Goal: Book appointment/travel/reservation

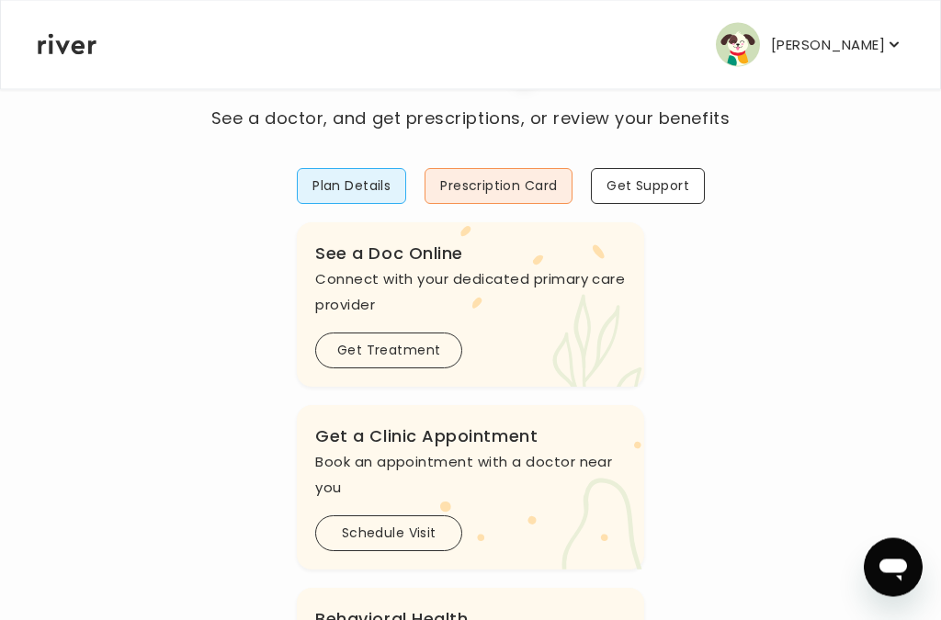
scroll to position [96, 0]
click at [403, 356] on button "Get Treatment" at bounding box center [388, 351] width 147 height 36
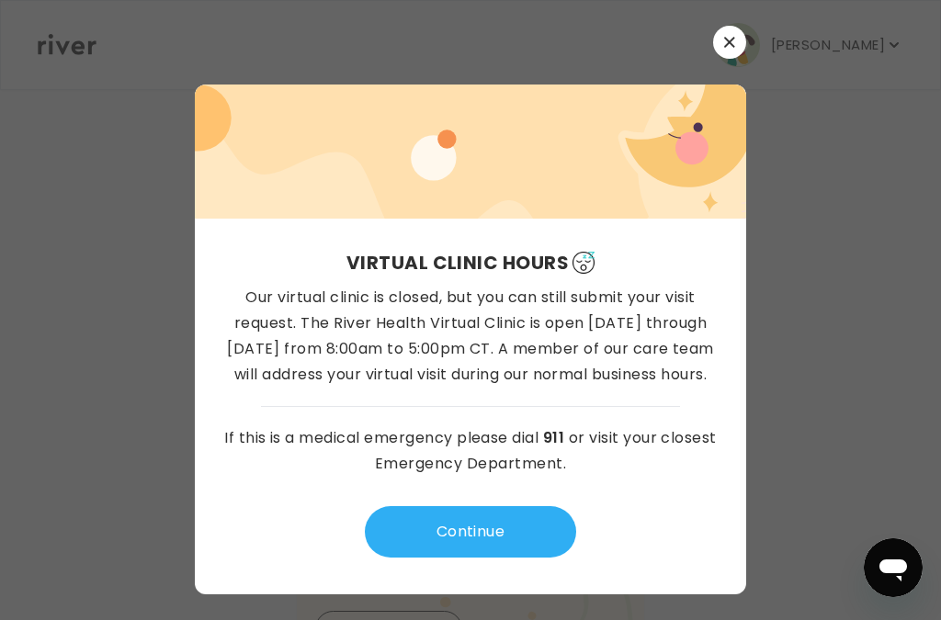
scroll to position [51, 0]
click at [743, 26] on button "button" at bounding box center [729, 42] width 33 height 33
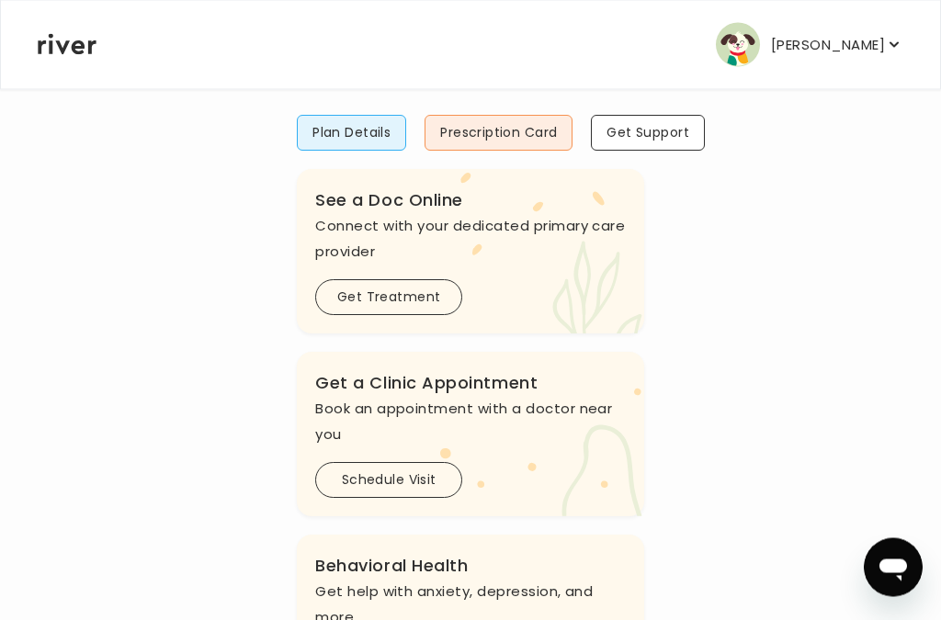
scroll to position [151, 0]
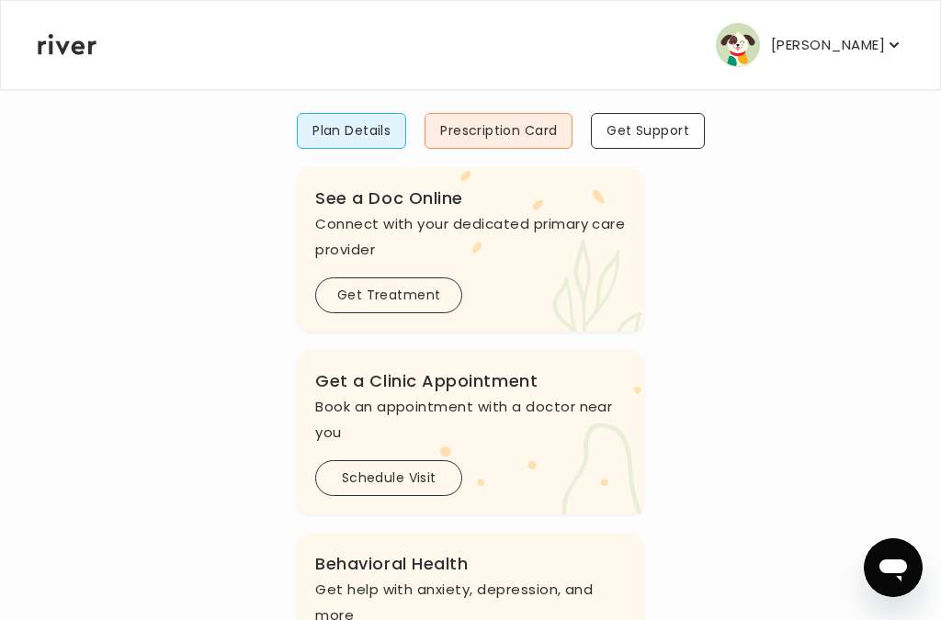
click at [411, 475] on button "Schedule Visit" at bounding box center [388, 478] width 147 height 36
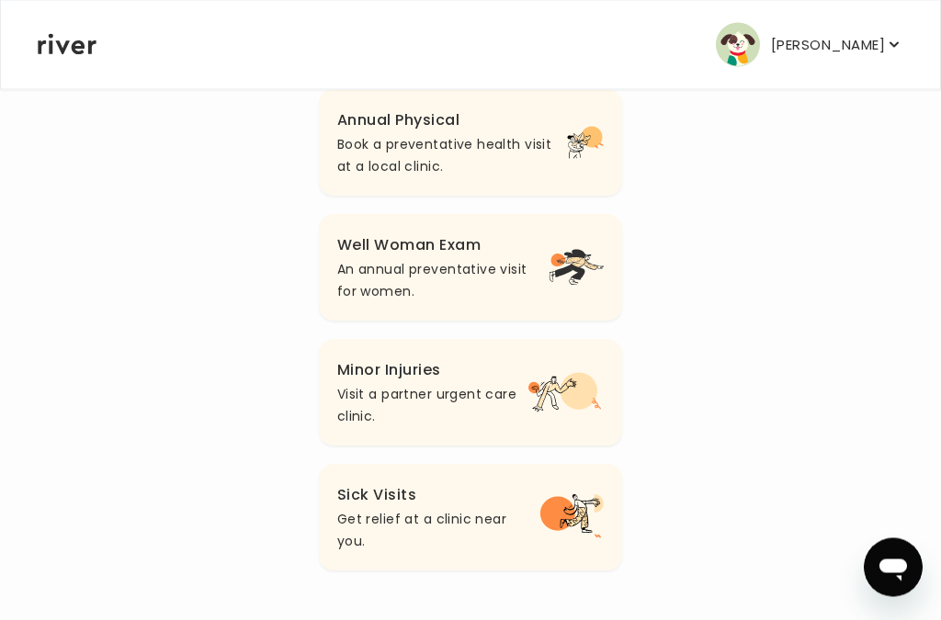
scroll to position [249, 0]
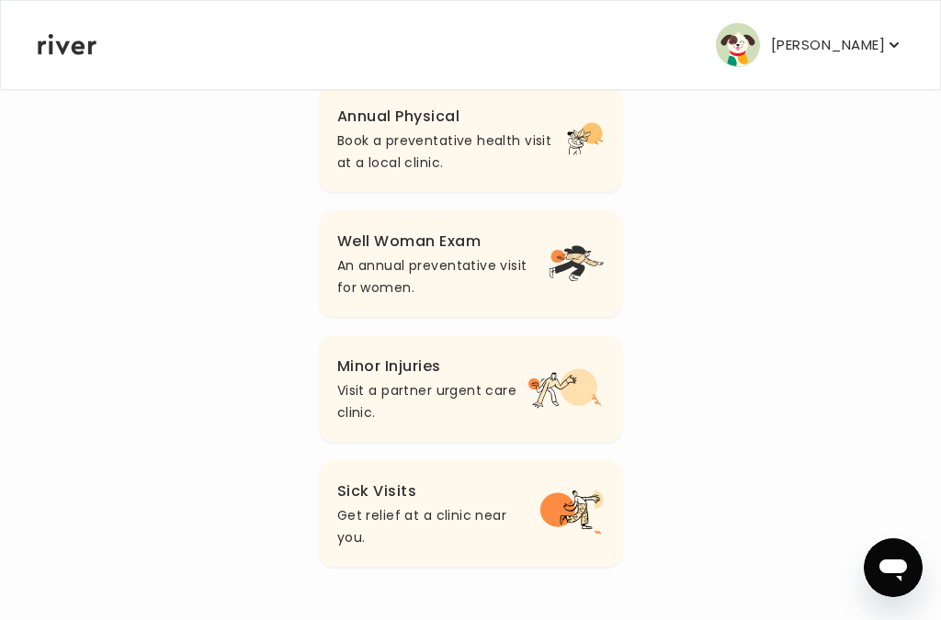
click at [516, 278] on p "An annual preventative visit for women." at bounding box center [442, 277] width 211 height 44
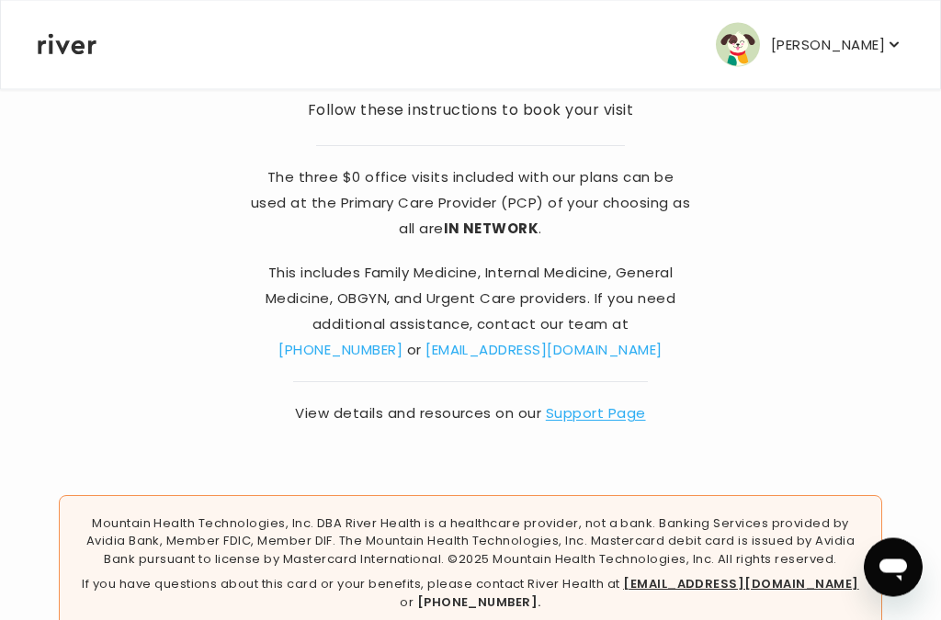
scroll to position [204, 0]
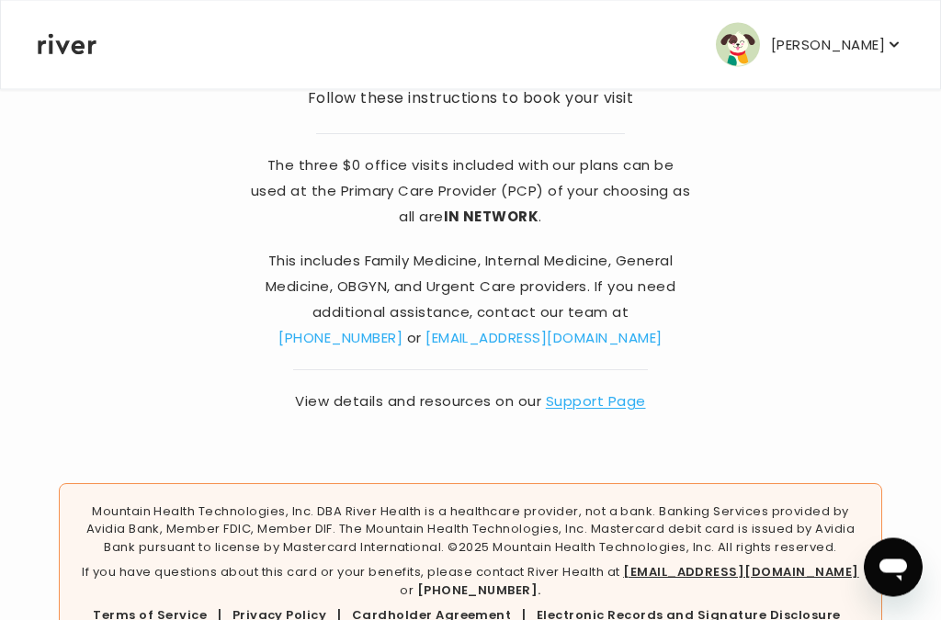
click at [589, 407] on link "Support Page" at bounding box center [596, 401] width 100 height 19
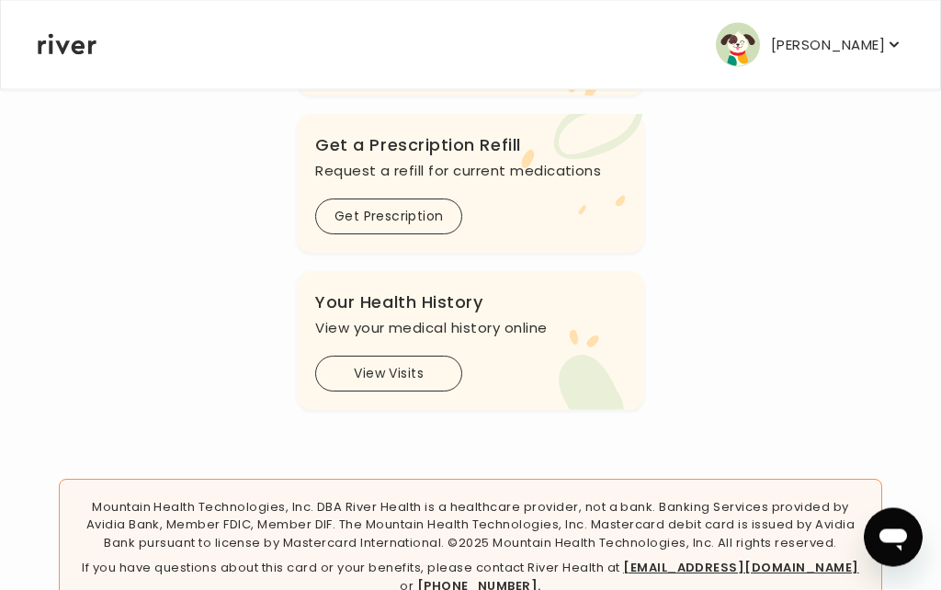
scroll to position [752, 0]
click at [402, 377] on button "View Visits" at bounding box center [388, 375] width 147 height 36
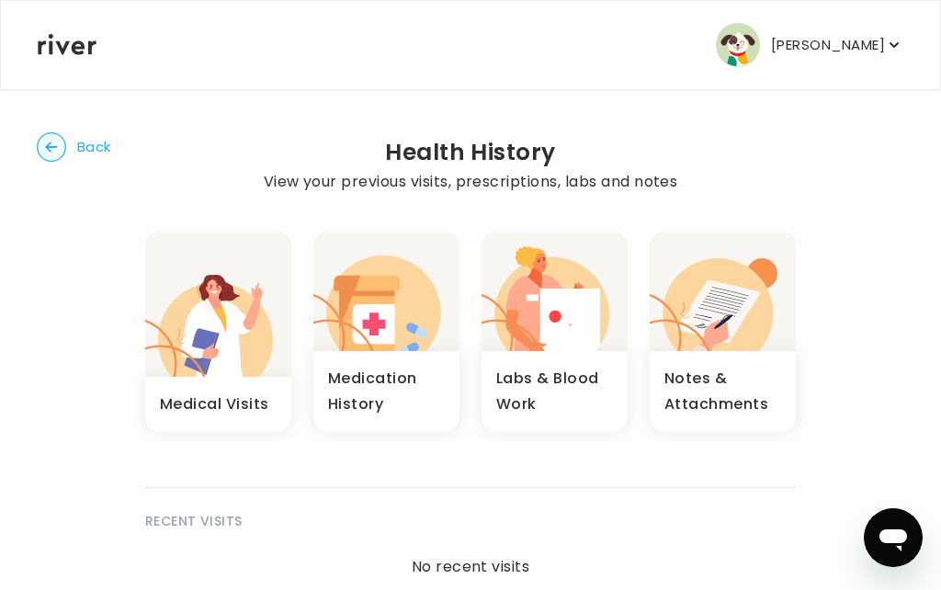
click at [890, 41] on icon "button" at bounding box center [894, 45] width 18 height 18
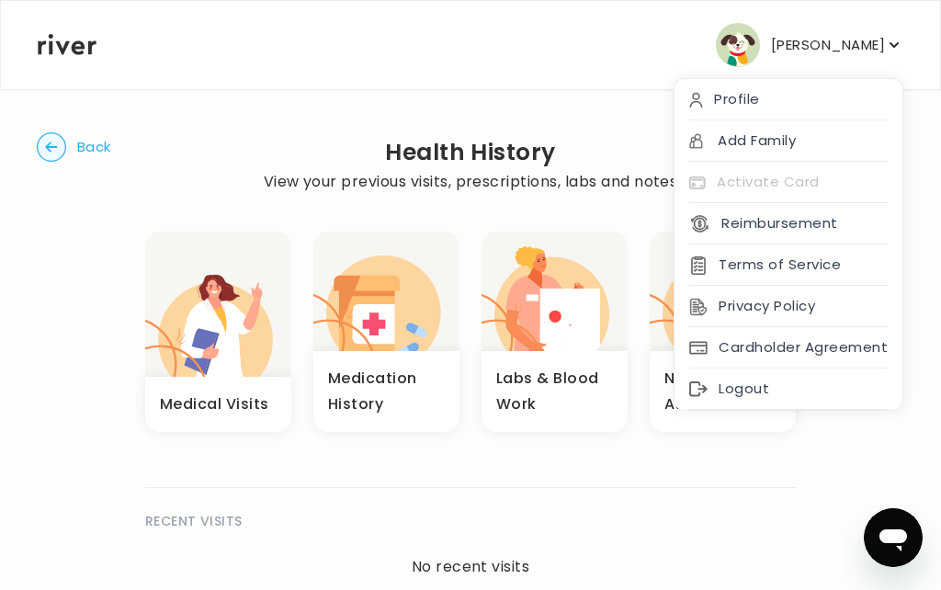
click at [730, 185] on div "Activate Card" at bounding box center [789, 182] width 228 height 41
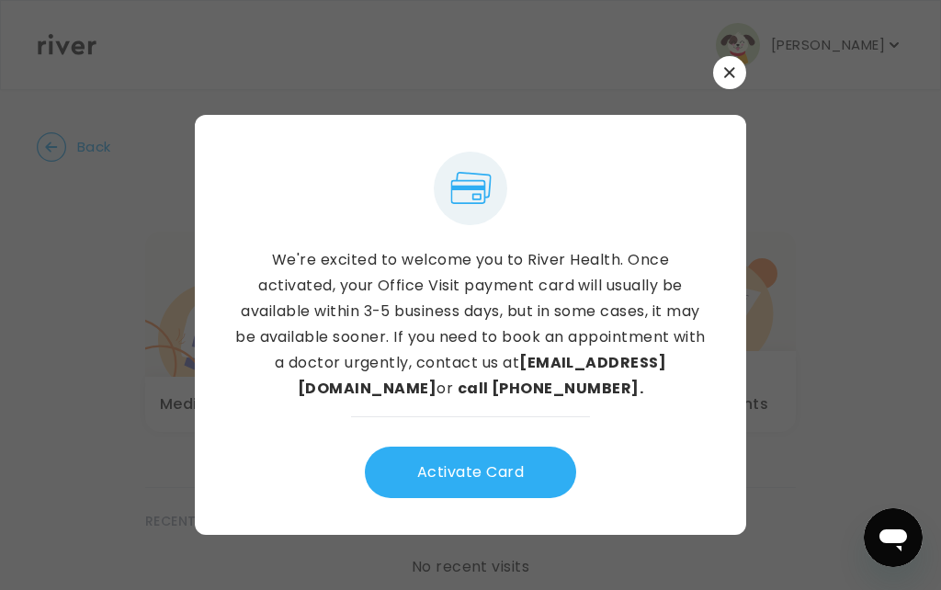
click at [471, 498] on button "Activate Card" at bounding box center [470, 472] width 211 height 51
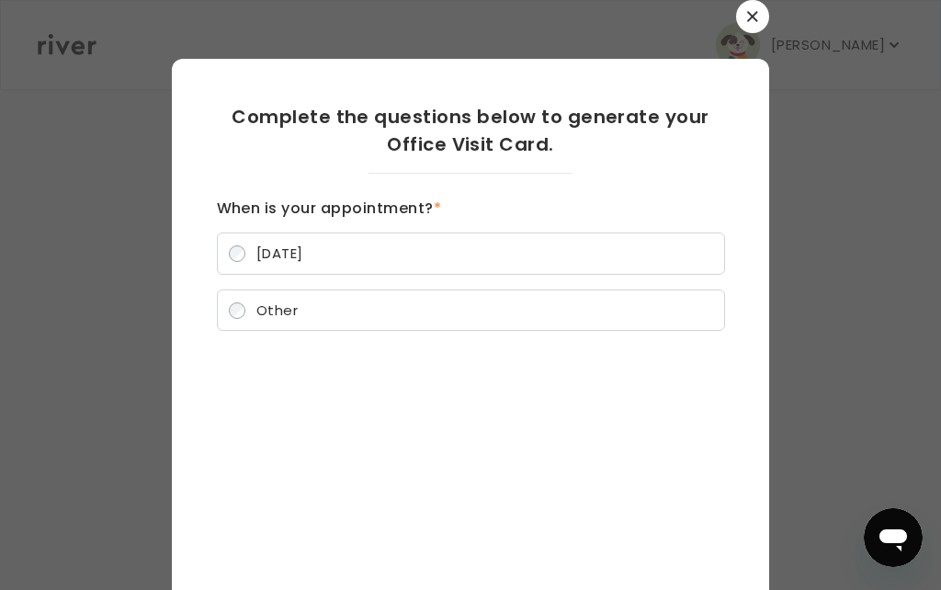
click at [756, 15] on icon "button" at bounding box center [752, 16] width 11 height 11
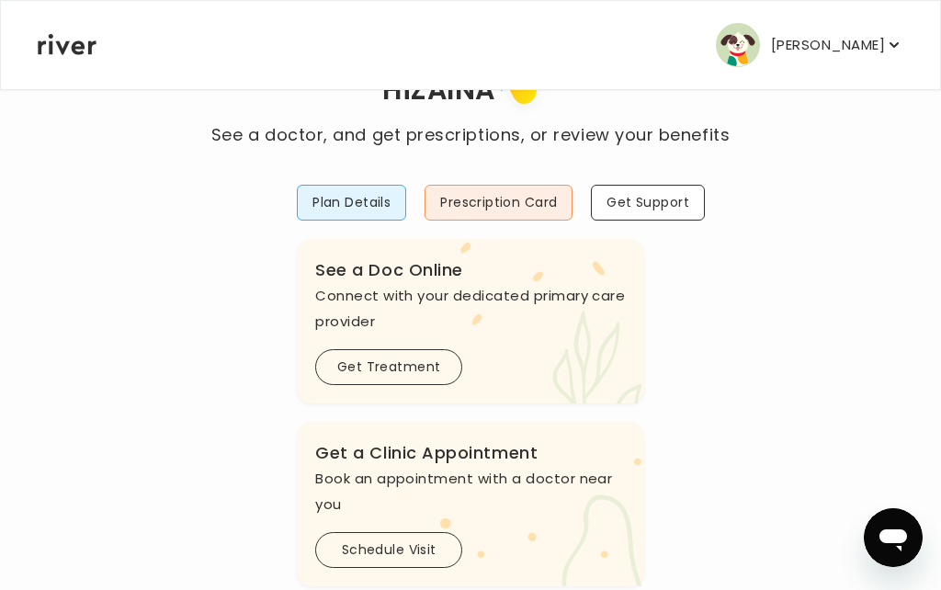
scroll to position [80, 0]
click at [514, 202] on button "Prescription Card" at bounding box center [499, 202] width 148 height 36
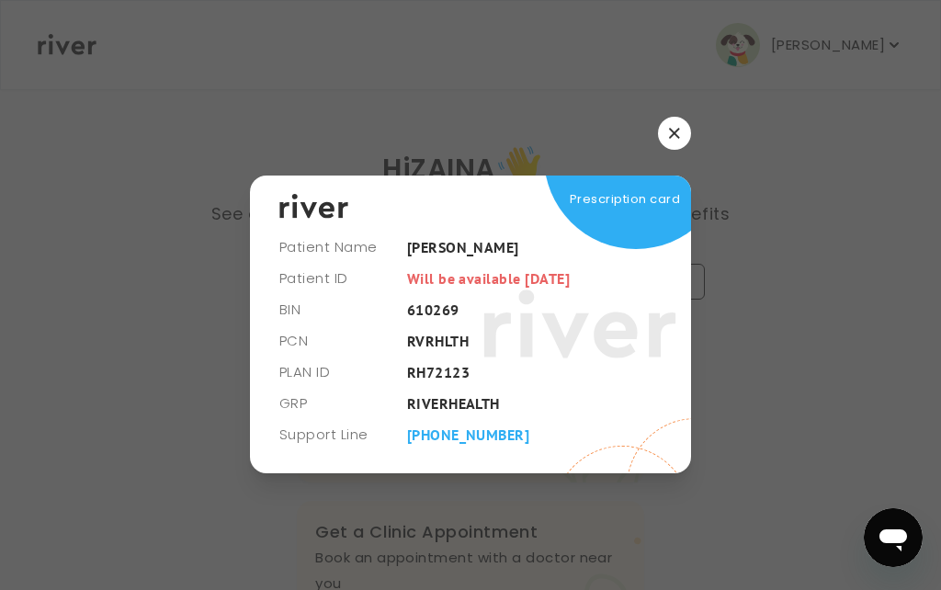
scroll to position [0, 0]
click at [679, 139] on icon "button" at bounding box center [674, 133] width 11 height 11
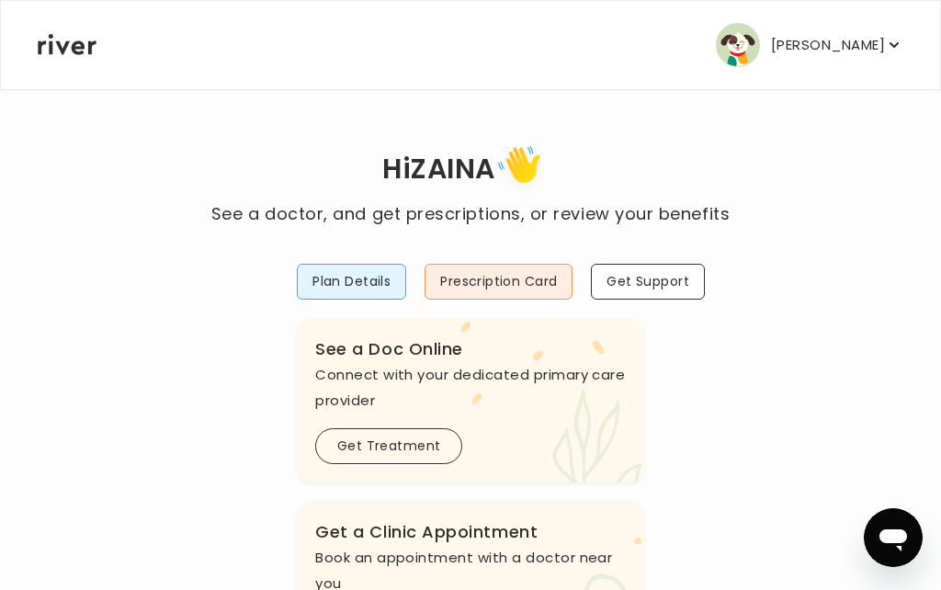
click at [701, 188] on h1 "Hi ZAINA" at bounding box center [470, 171] width 518 height 62
click at [353, 278] on button "Plan Details" at bounding box center [351, 282] width 109 height 36
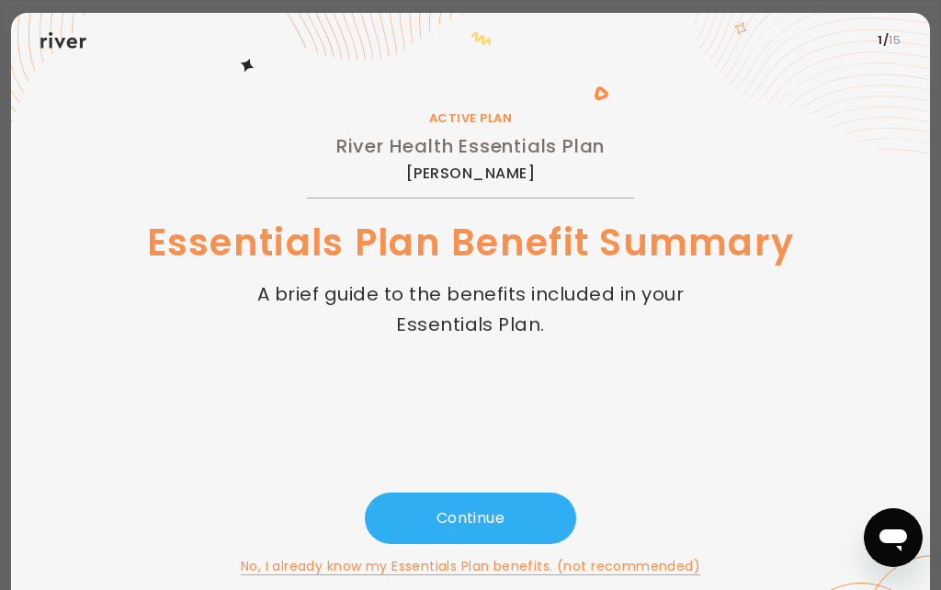
scroll to position [47, 0]
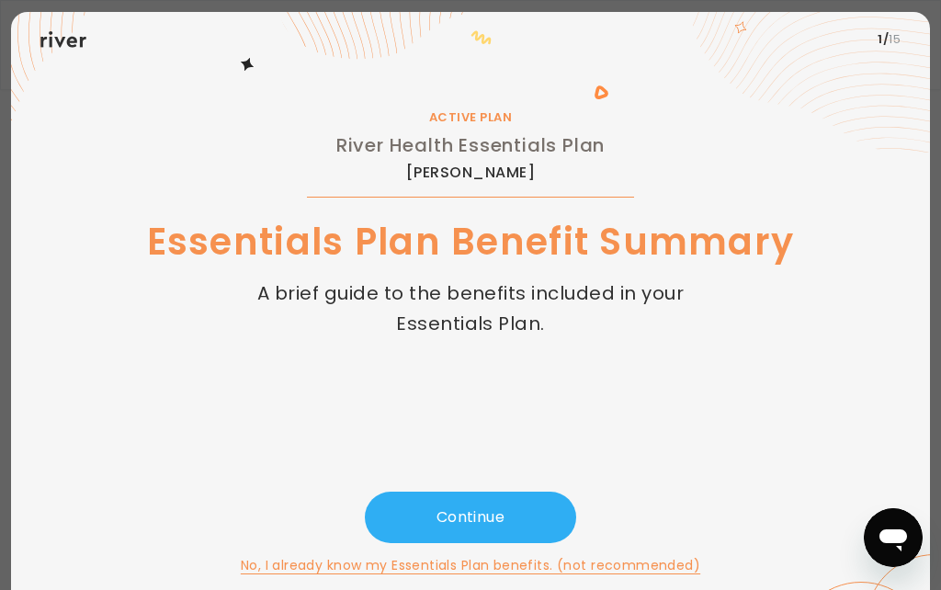
click at [477, 523] on button "Continue" at bounding box center [470, 517] width 211 height 51
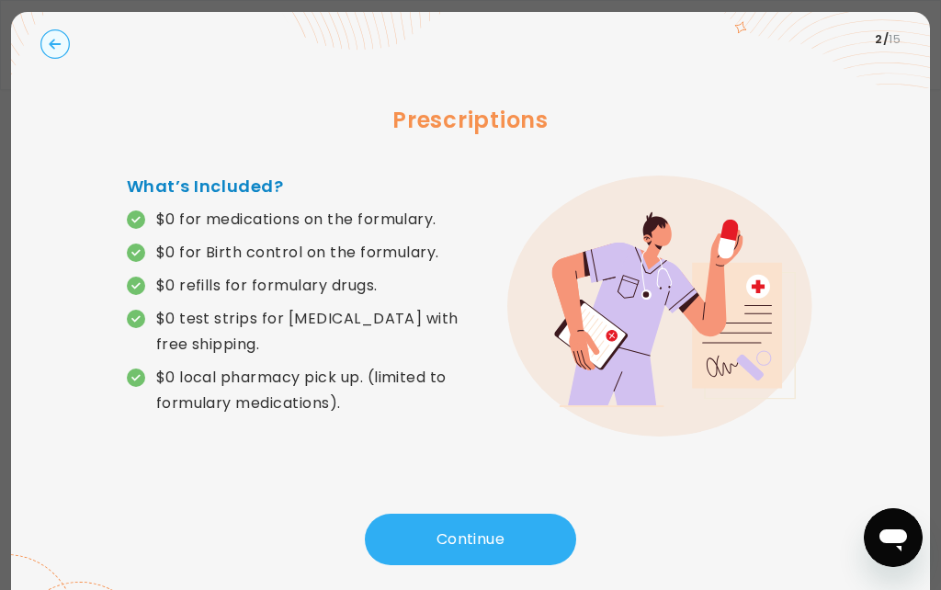
click at [471, 547] on button "Continue" at bounding box center [470, 539] width 211 height 51
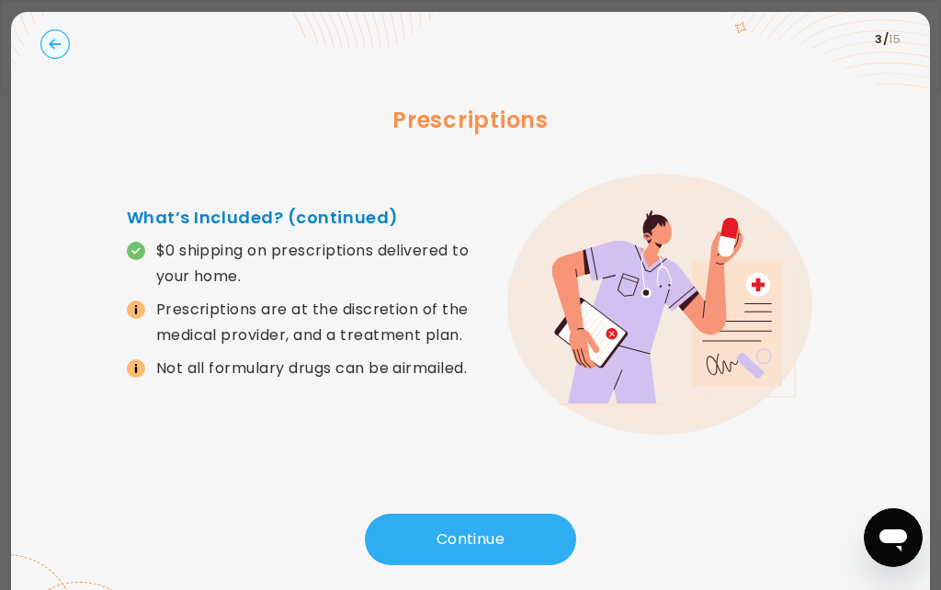
click at [464, 548] on button "Continue" at bounding box center [470, 539] width 211 height 51
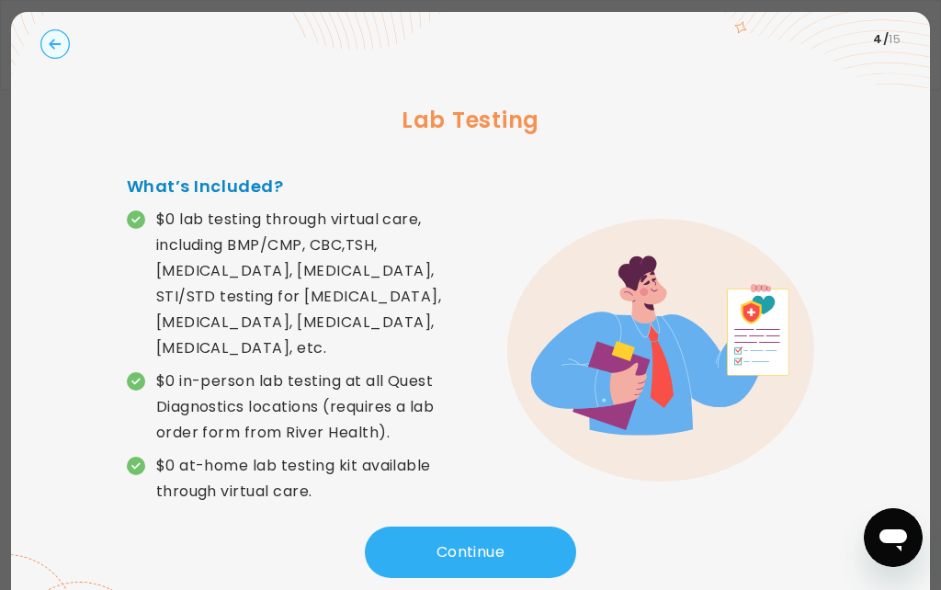
click at [442, 553] on button "Continue" at bounding box center [470, 552] width 211 height 51
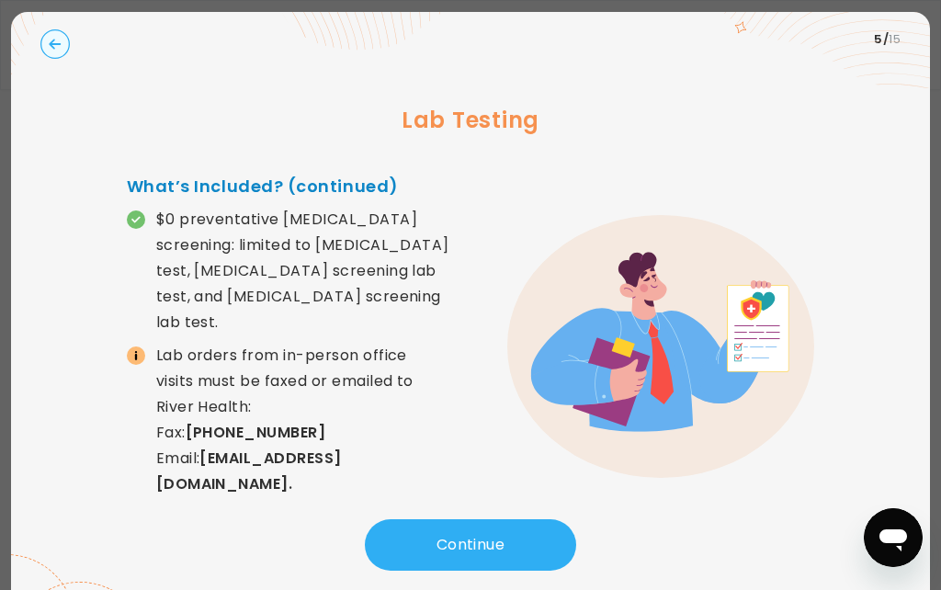
click at [55, 54] on circle "button" at bounding box center [55, 44] width 28 height 28
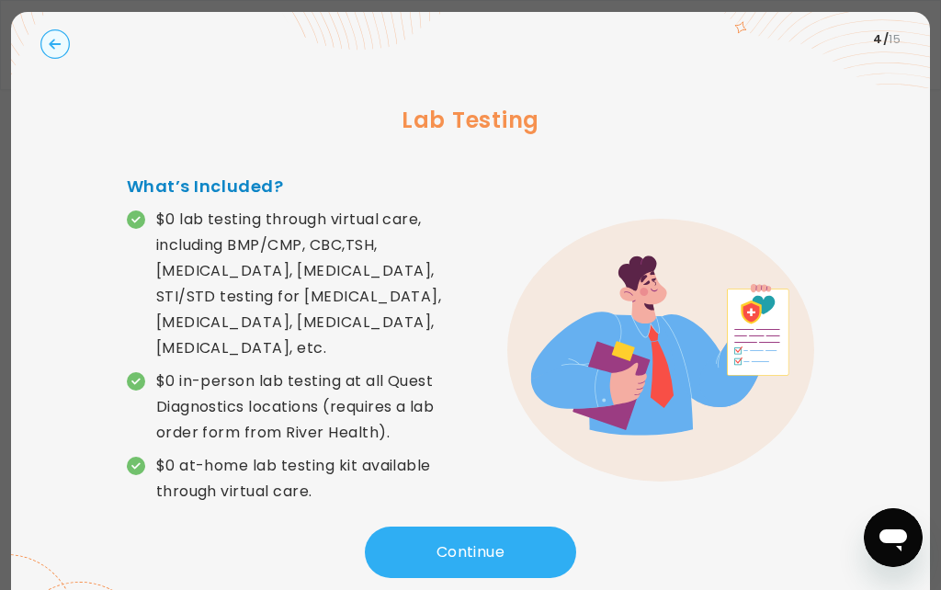
click at [475, 542] on button "Continue" at bounding box center [470, 552] width 211 height 51
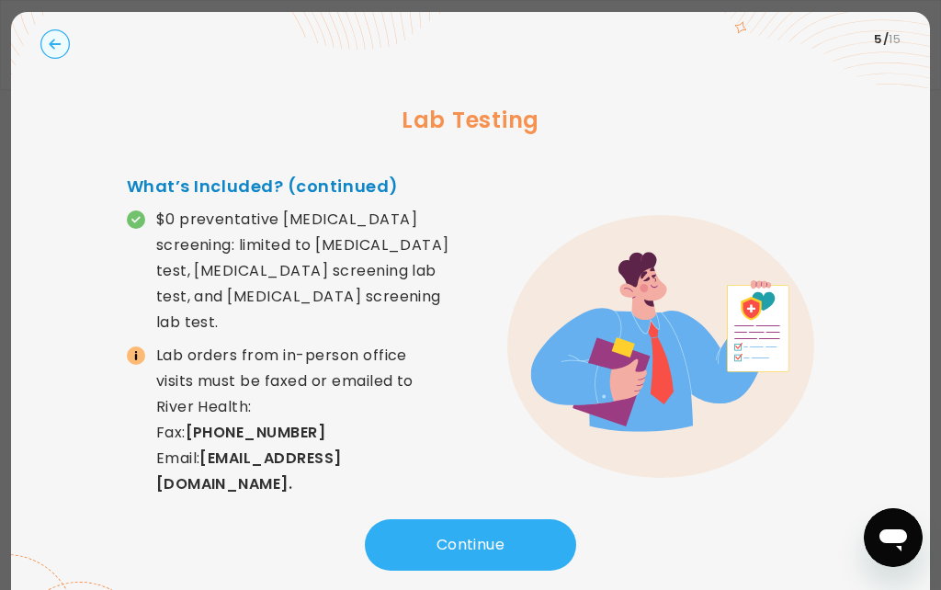
click at [57, 49] on icon "button" at bounding box center [55, 44] width 12 height 10
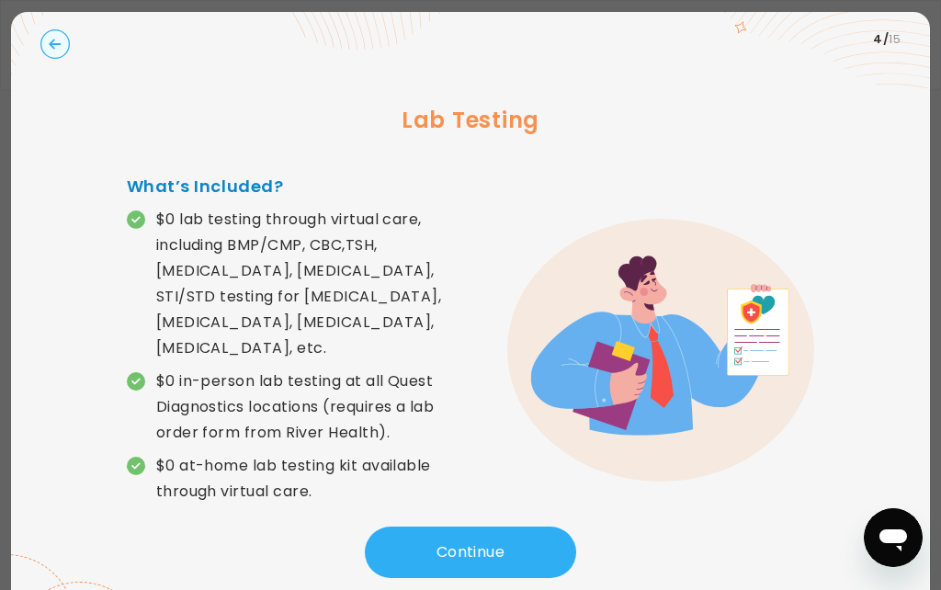
click at [466, 552] on button "Continue" at bounding box center [470, 552] width 211 height 51
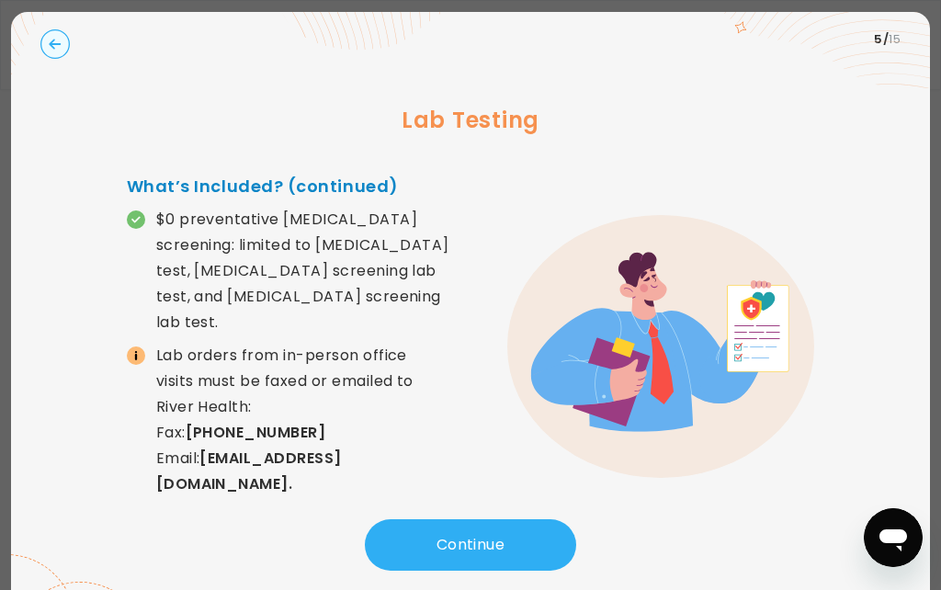
scroll to position [0, 0]
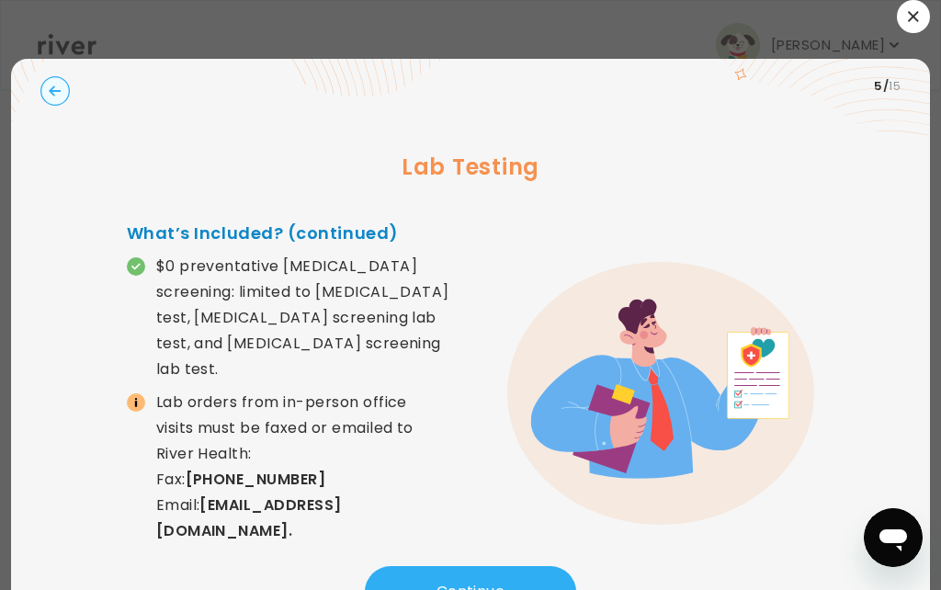
click at [516, 584] on button "Continue" at bounding box center [470, 591] width 211 height 51
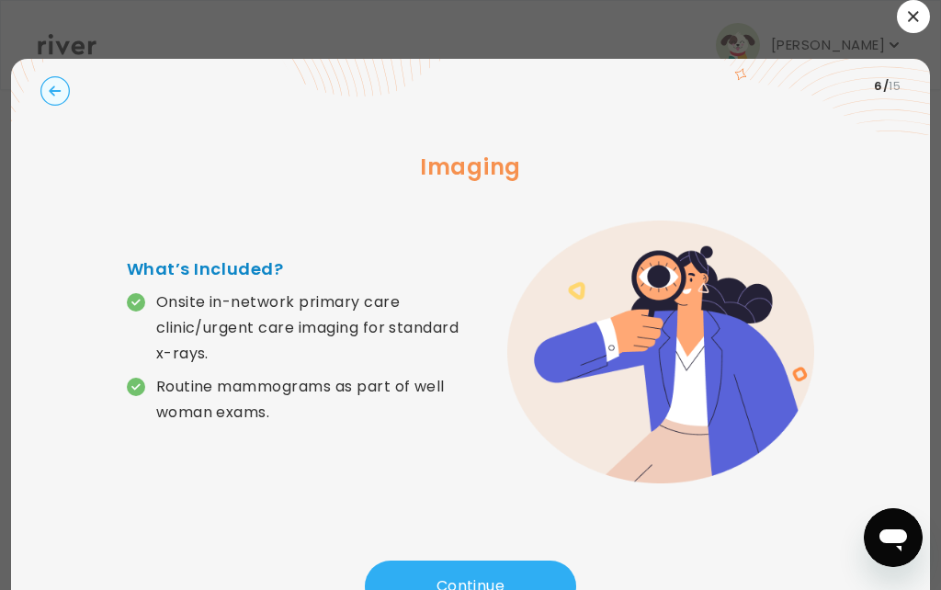
click at [488, 578] on button "Continue" at bounding box center [470, 586] width 211 height 51
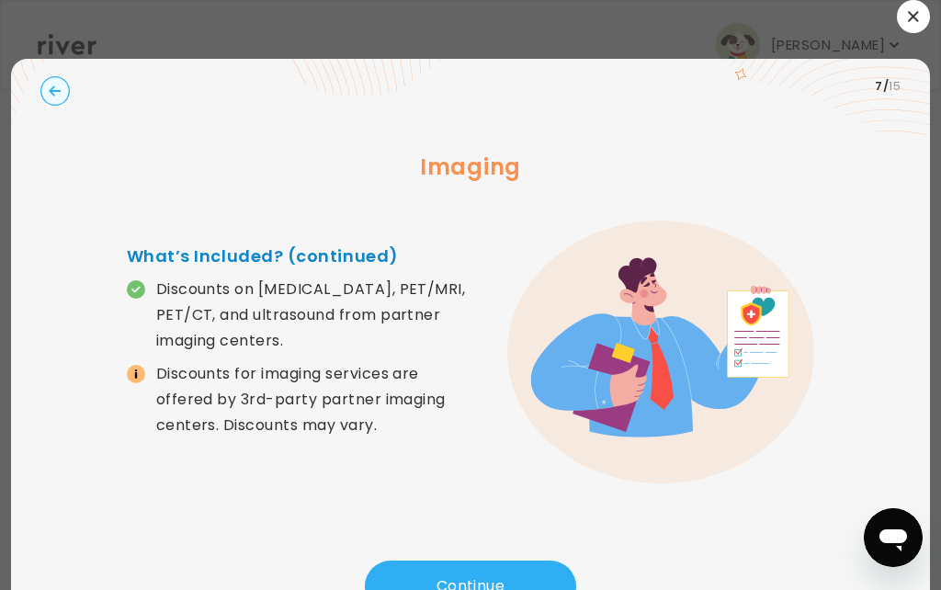
click at [452, 581] on button "Continue" at bounding box center [470, 586] width 211 height 51
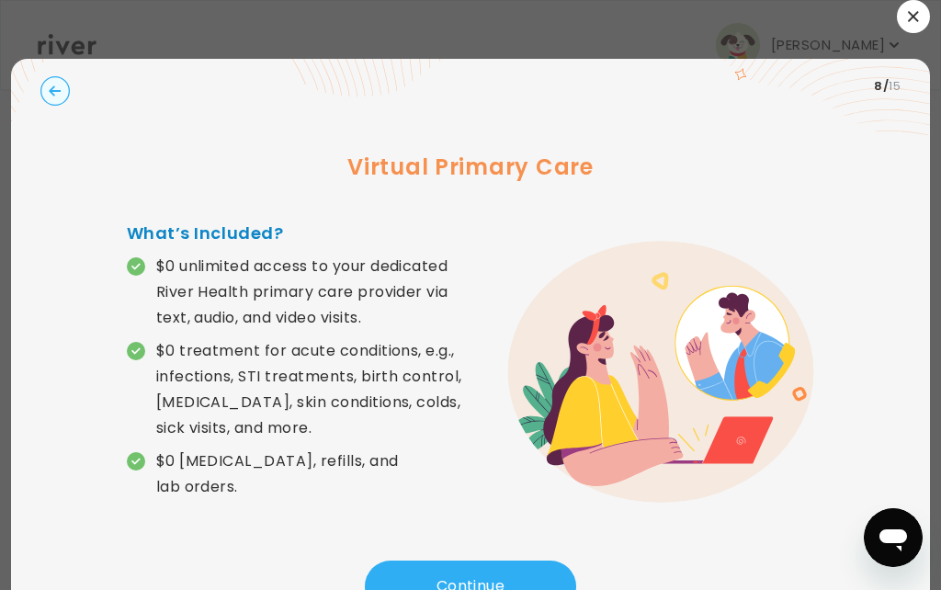
click at [457, 580] on button "Continue" at bounding box center [470, 586] width 211 height 51
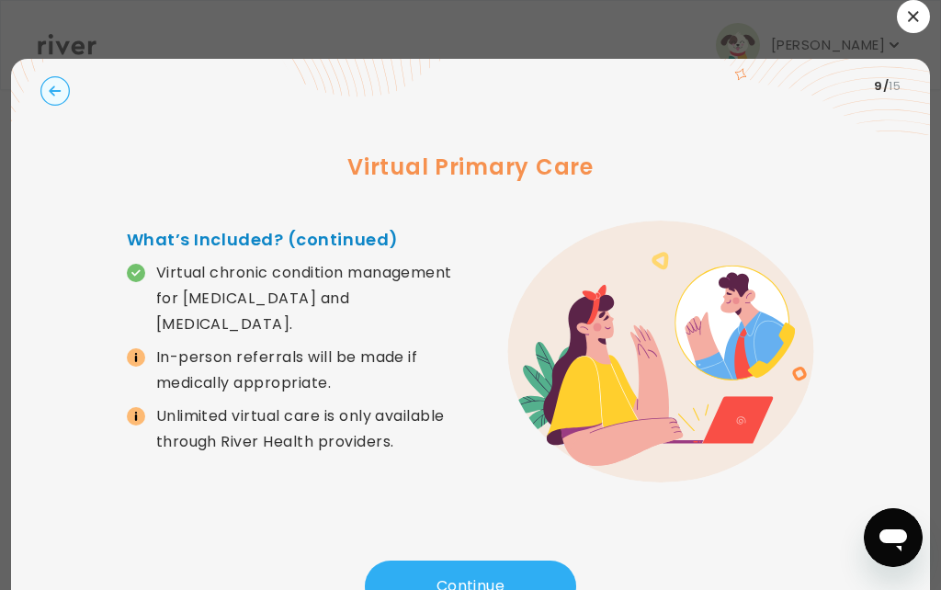
click at [456, 583] on button "Continue" at bounding box center [470, 586] width 211 height 51
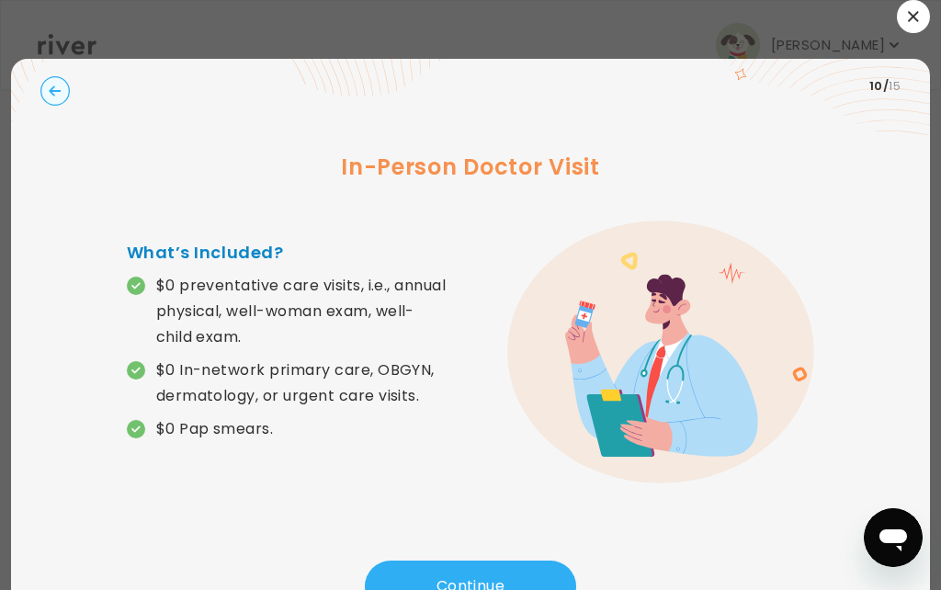
click at [451, 584] on button "Continue" at bounding box center [470, 586] width 211 height 51
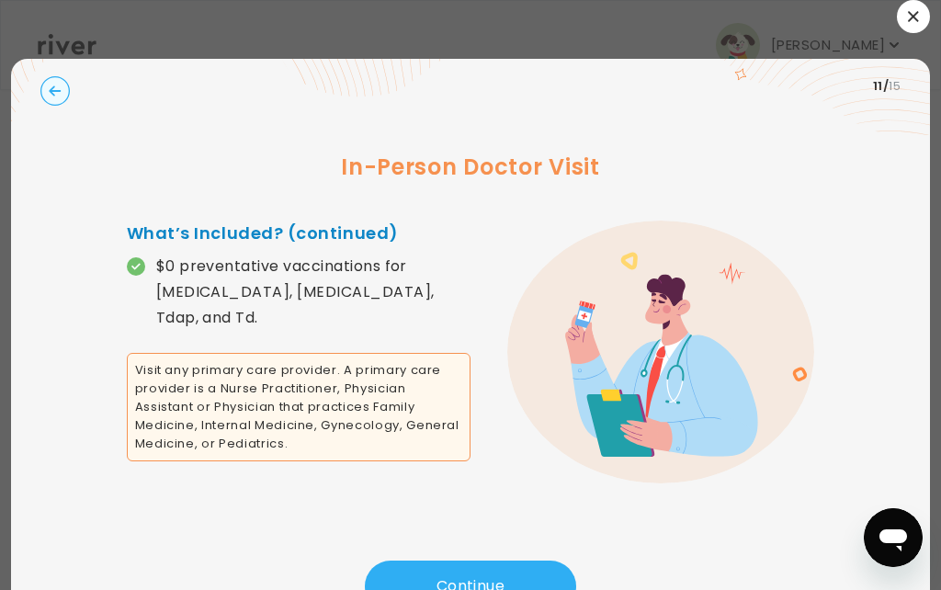
click at [41, 94] on circle "button" at bounding box center [55, 91] width 28 height 28
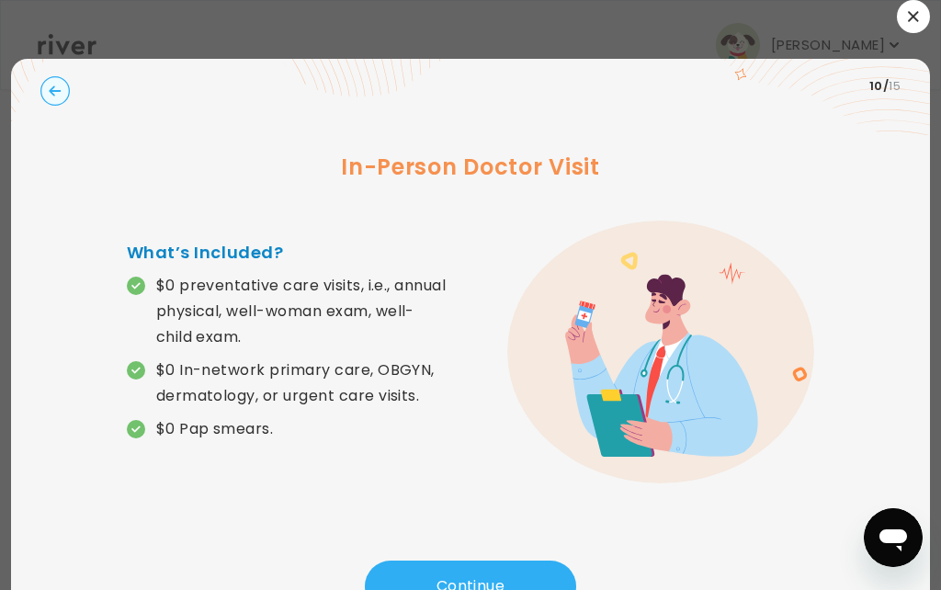
click at [427, 585] on button "Continue" at bounding box center [470, 586] width 211 height 51
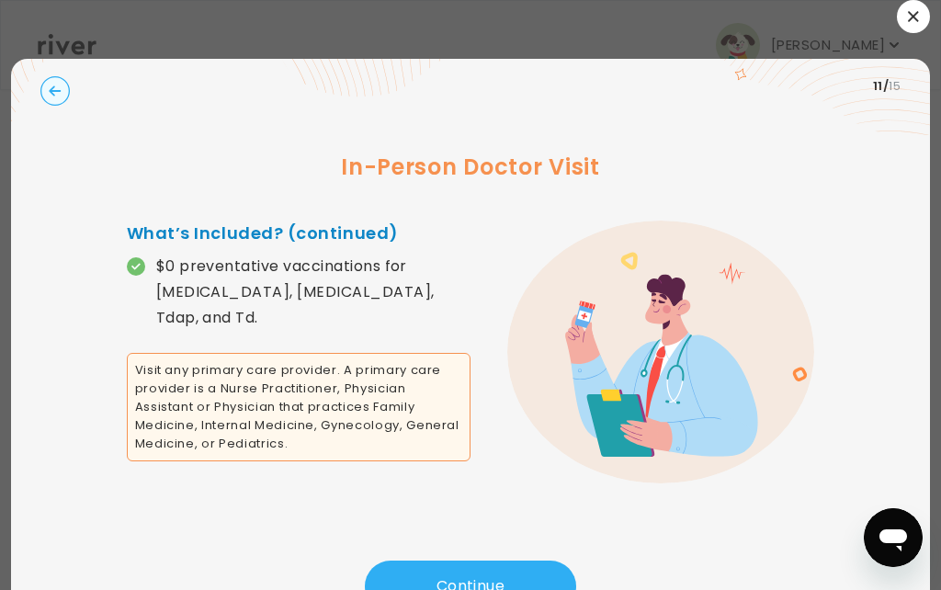
click at [431, 584] on button "Continue" at bounding box center [470, 586] width 211 height 51
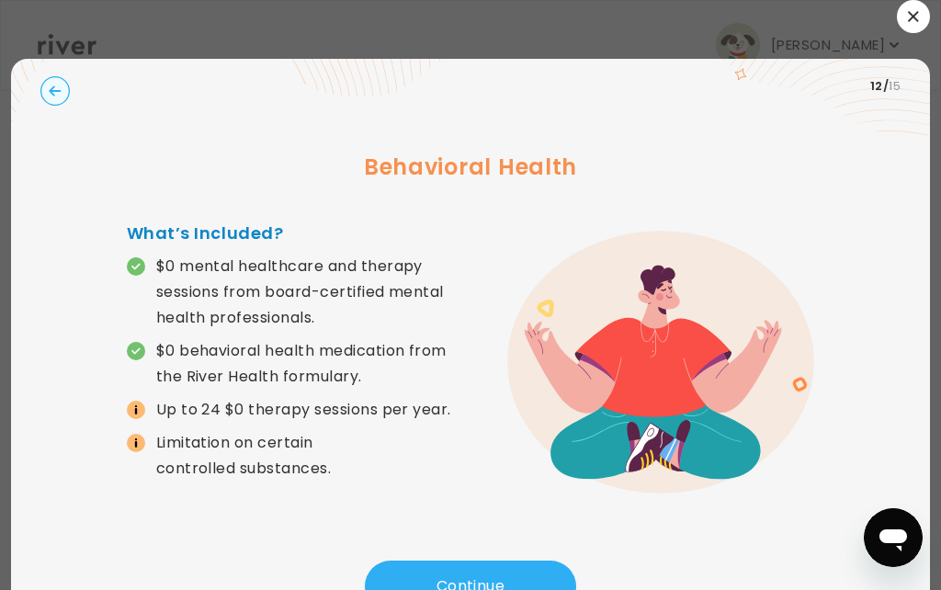
click at [434, 585] on button "Continue" at bounding box center [470, 586] width 211 height 51
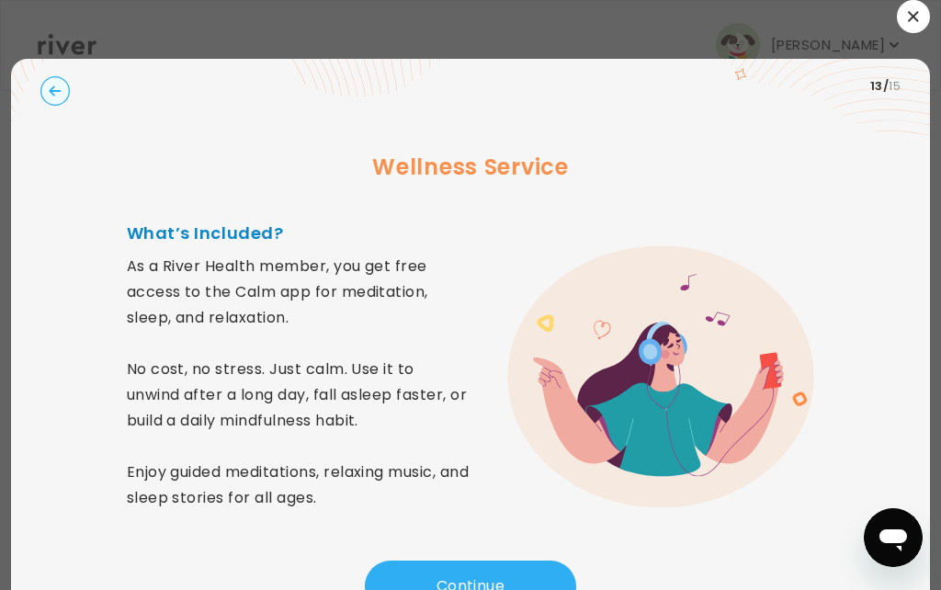
click at [425, 583] on button "Continue" at bounding box center [470, 586] width 211 height 51
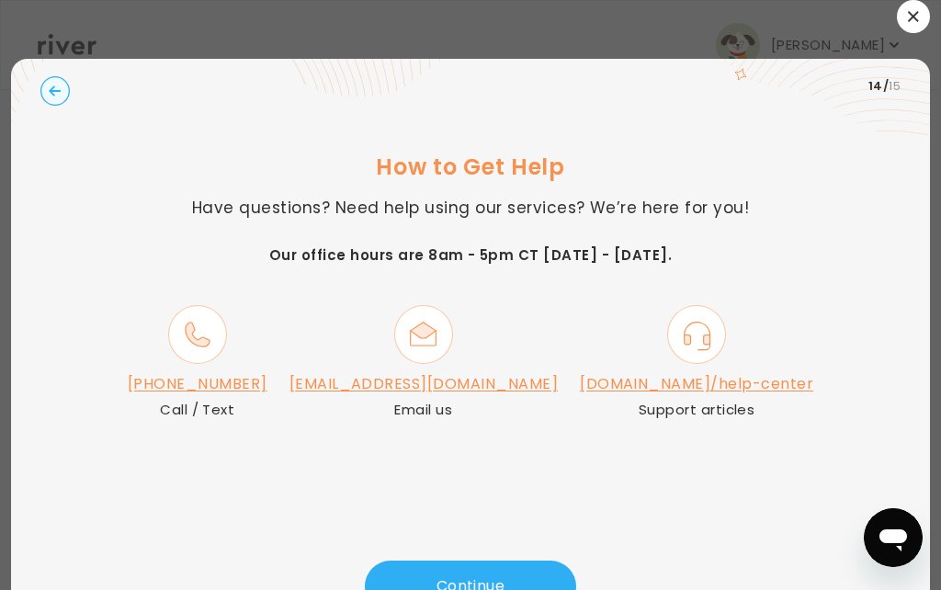
click at [480, 582] on button "Continue" at bounding box center [470, 586] width 211 height 51
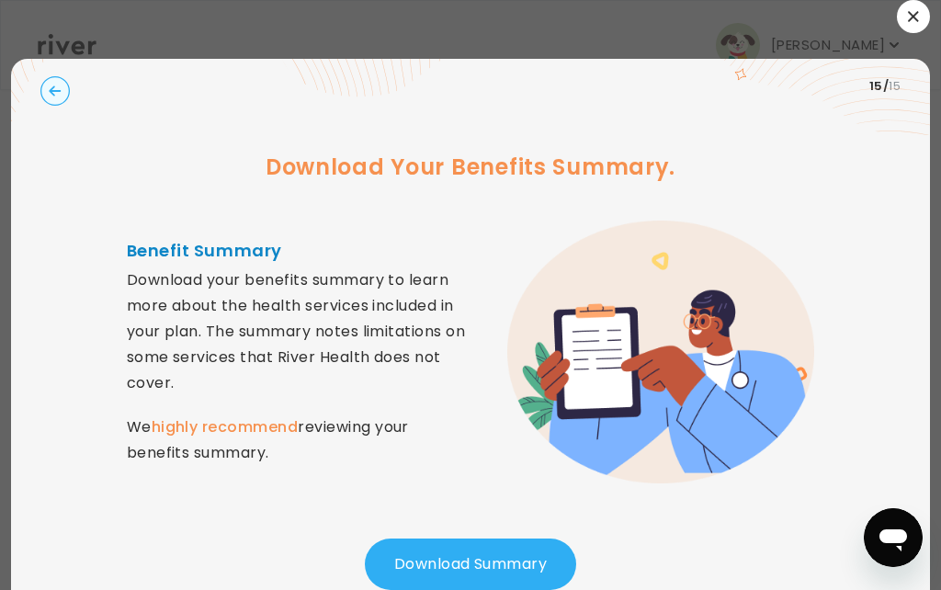
click at [485, 573] on button "Download Summary" at bounding box center [470, 564] width 211 height 51
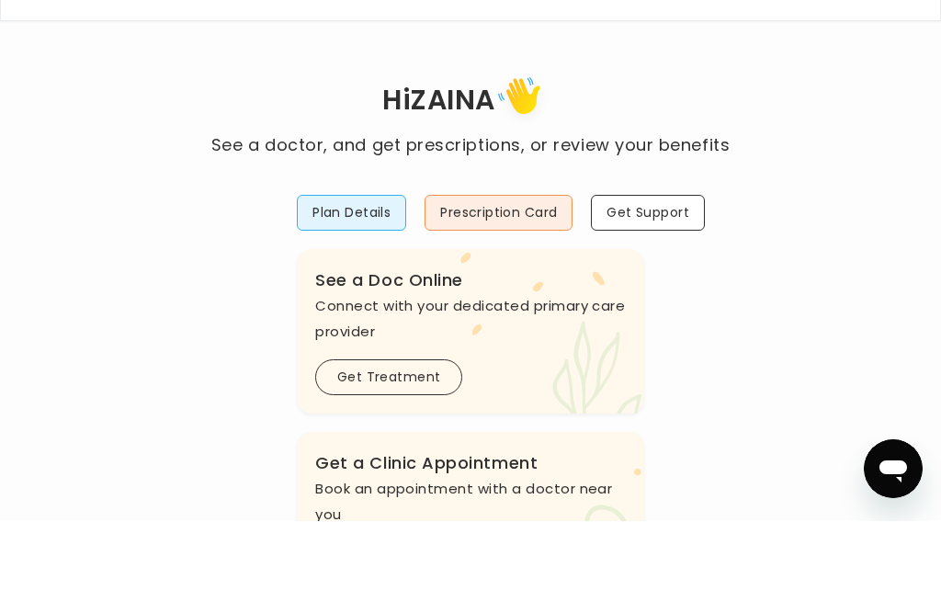
scroll to position [69, 0]
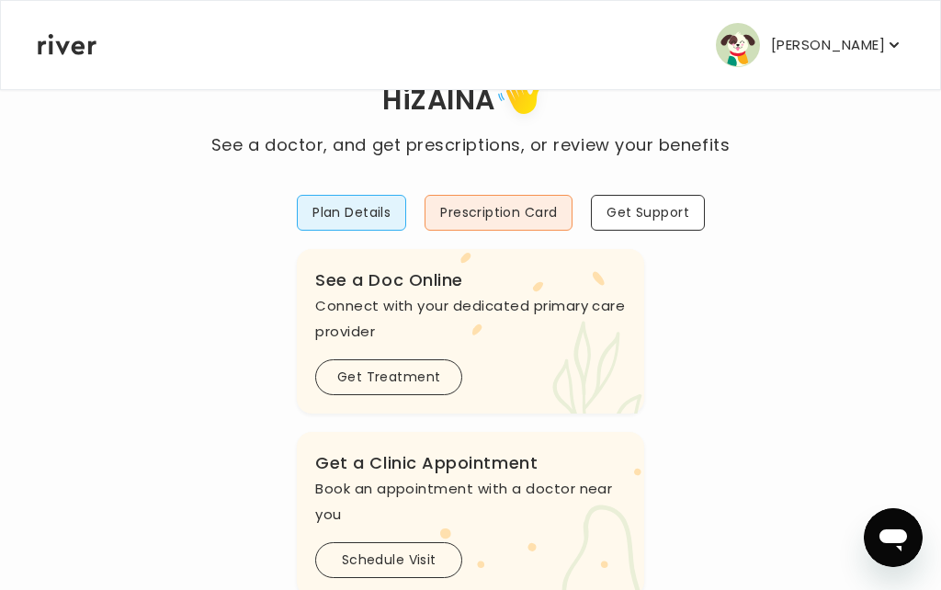
click at [507, 207] on button "Prescription Card" at bounding box center [499, 213] width 148 height 36
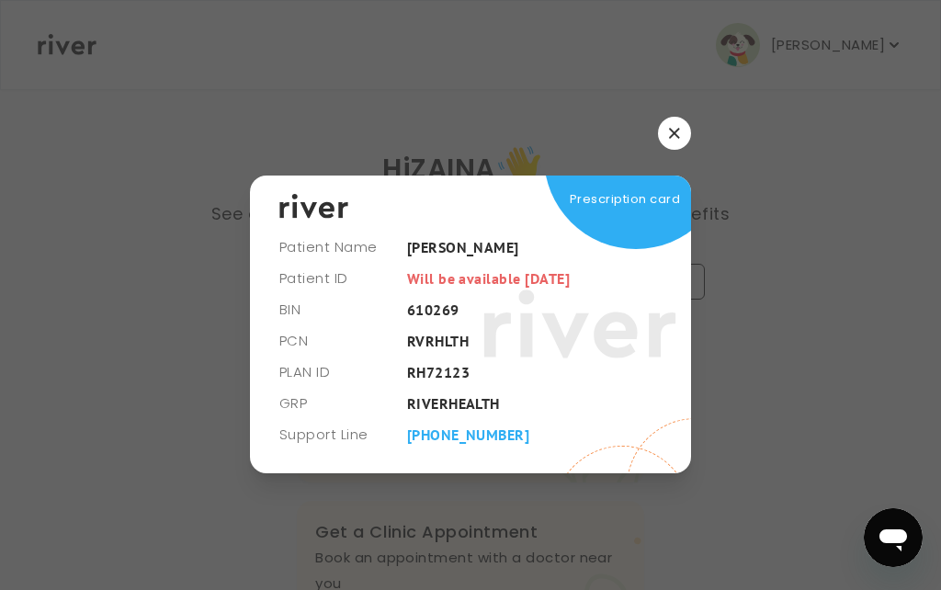
click at [675, 139] on icon "button" at bounding box center [674, 134] width 10 height 10
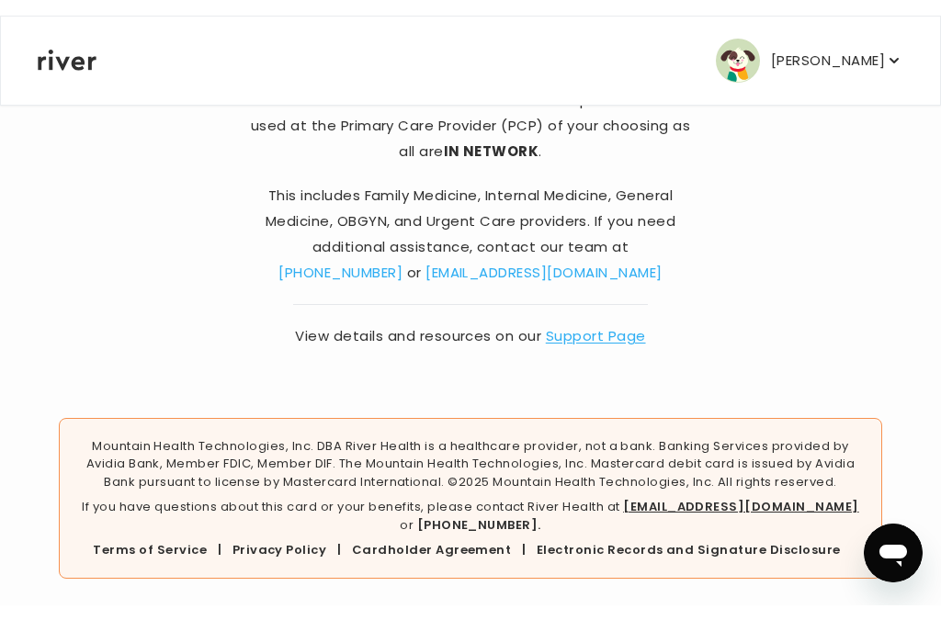
scroll to position [256, 0]
